Goal: Transaction & Acquisition: Purchase product/service

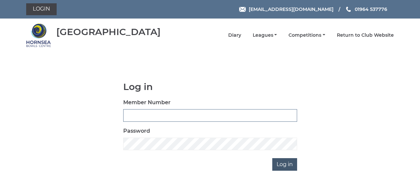
type input "0105"
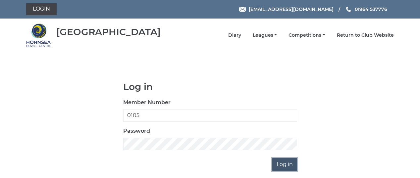
click at [287, 163] on input "Log in" at bounding box center [284, 164] width 25 height 13
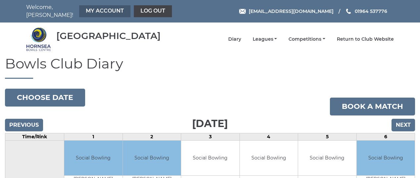
click at [105, 11] on link "My Account" at bounding box center [104, 11] width 51 height 12
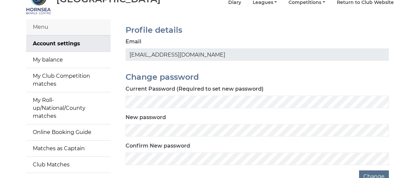
scroll to position [20, 0]
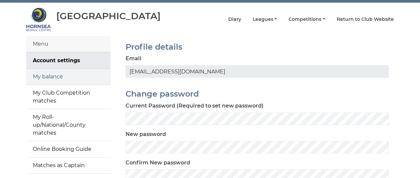
click at [60, 70] on link "My balance" at bounding box center [68, 77] width 84 height 16
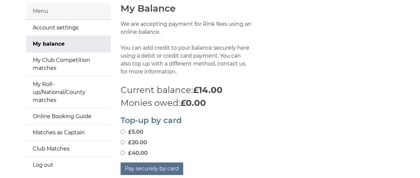
scroll to position [66, 0]
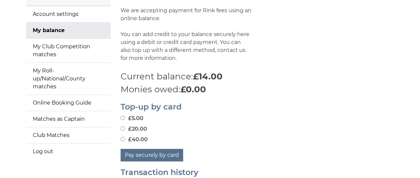
click at [122, 137] on input "£40.00" at bounding box center [123, 139] width 4 height 4
radio input "true"
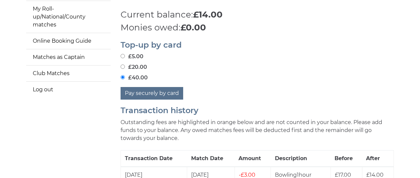
scroll to position [132, 0]
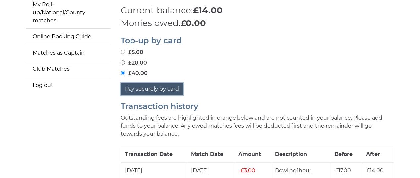
click at [147, 86] on button "Pay securely by card" at bounding box center [152, 89] width 63 height 13
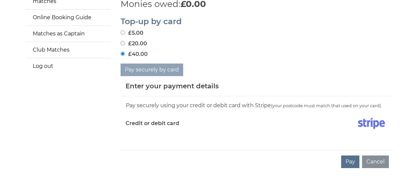
scroll to position [166, 0]
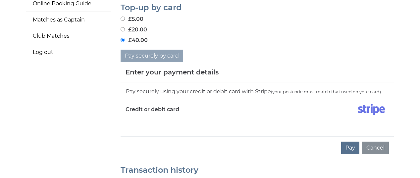
click at [136, 125] on div "Pay securely using your credit or debit card with Stripe (your postcode must ma…" at bounding box center [257, 109] width 273 height 54
click at [374, 105] on img at bounding box center [371, 109] width 35 height 17
click at [336, 63] on div "Enter your payment details" at bounding box center [257, 72] width 273 height 20
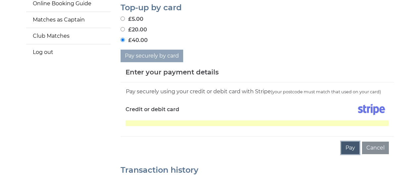
click at [351, 145] on button "Pay" at bounding box center [350, 148] width 18 height 13
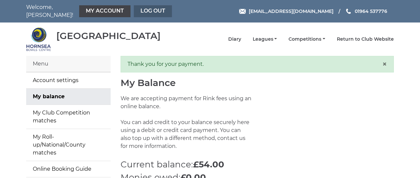
click at [147, 9] on link "Log out" at bounding box center [153, 11] width 38 height 12
